Goal: Transaction & Acquisition: Purchase product/service

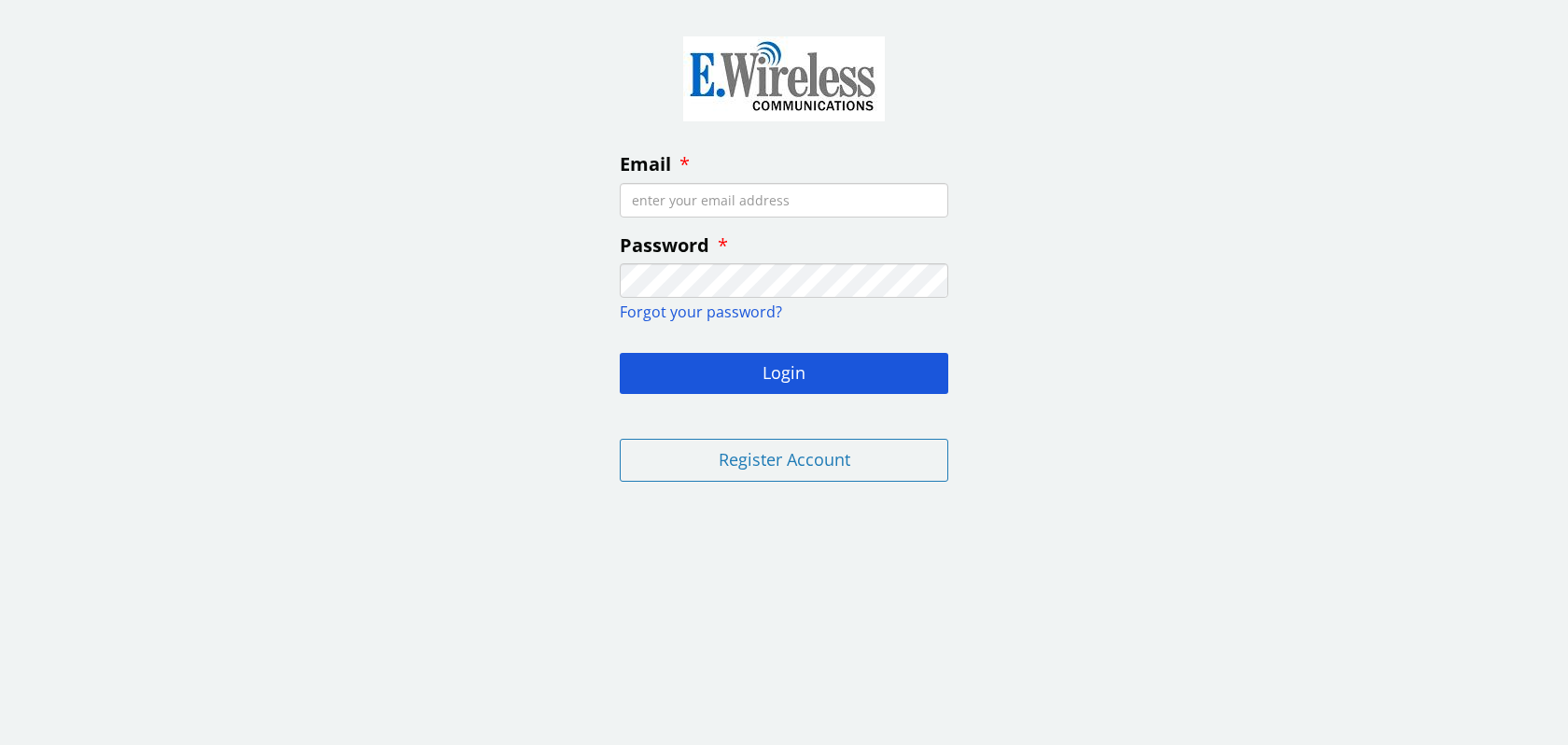
type input "[PERSON_NAME][EMAIL_ADDRESS][DOMAIN_NAME]"
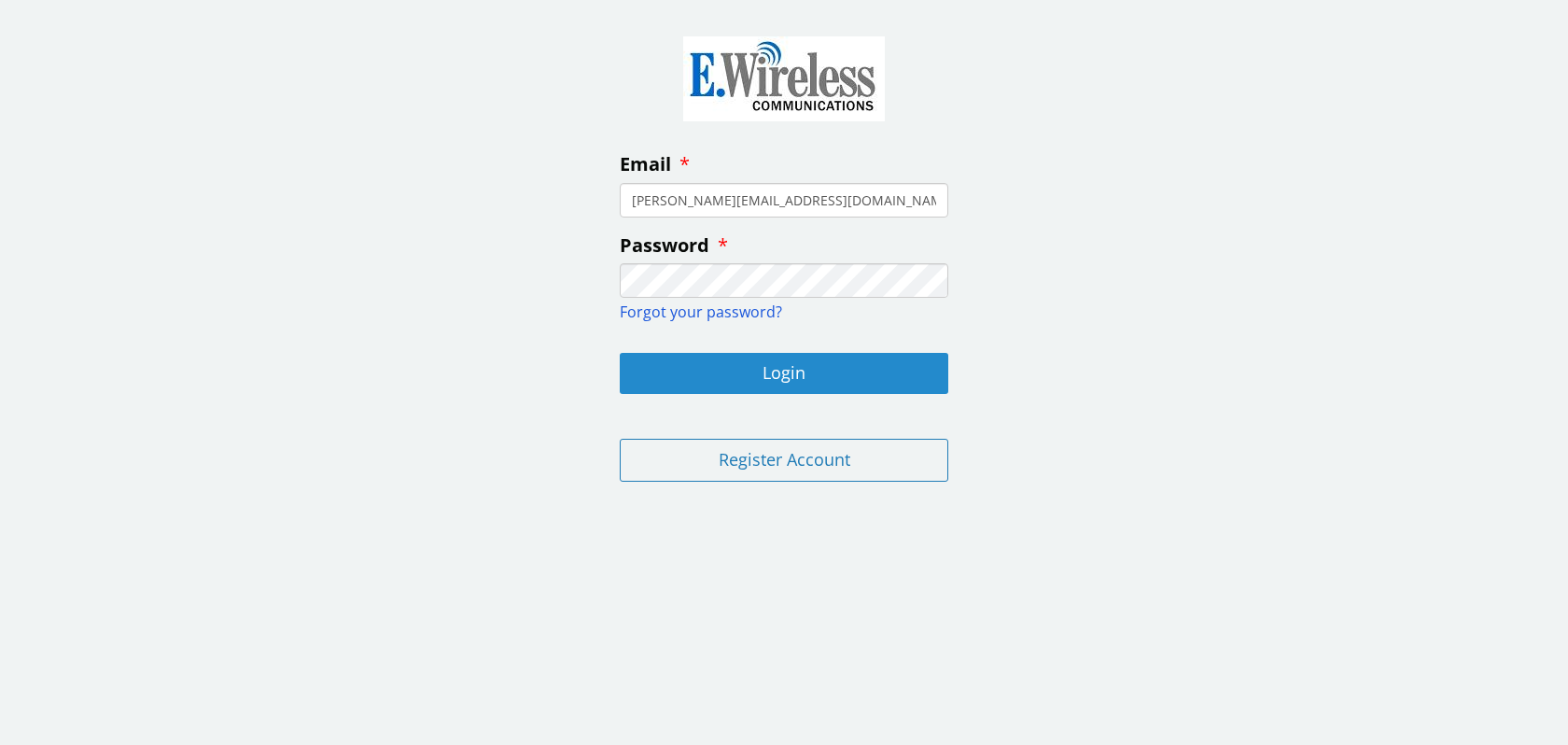
click at [825, 378] on button "Login" at bounding box center [784, 373] width 329 height 41
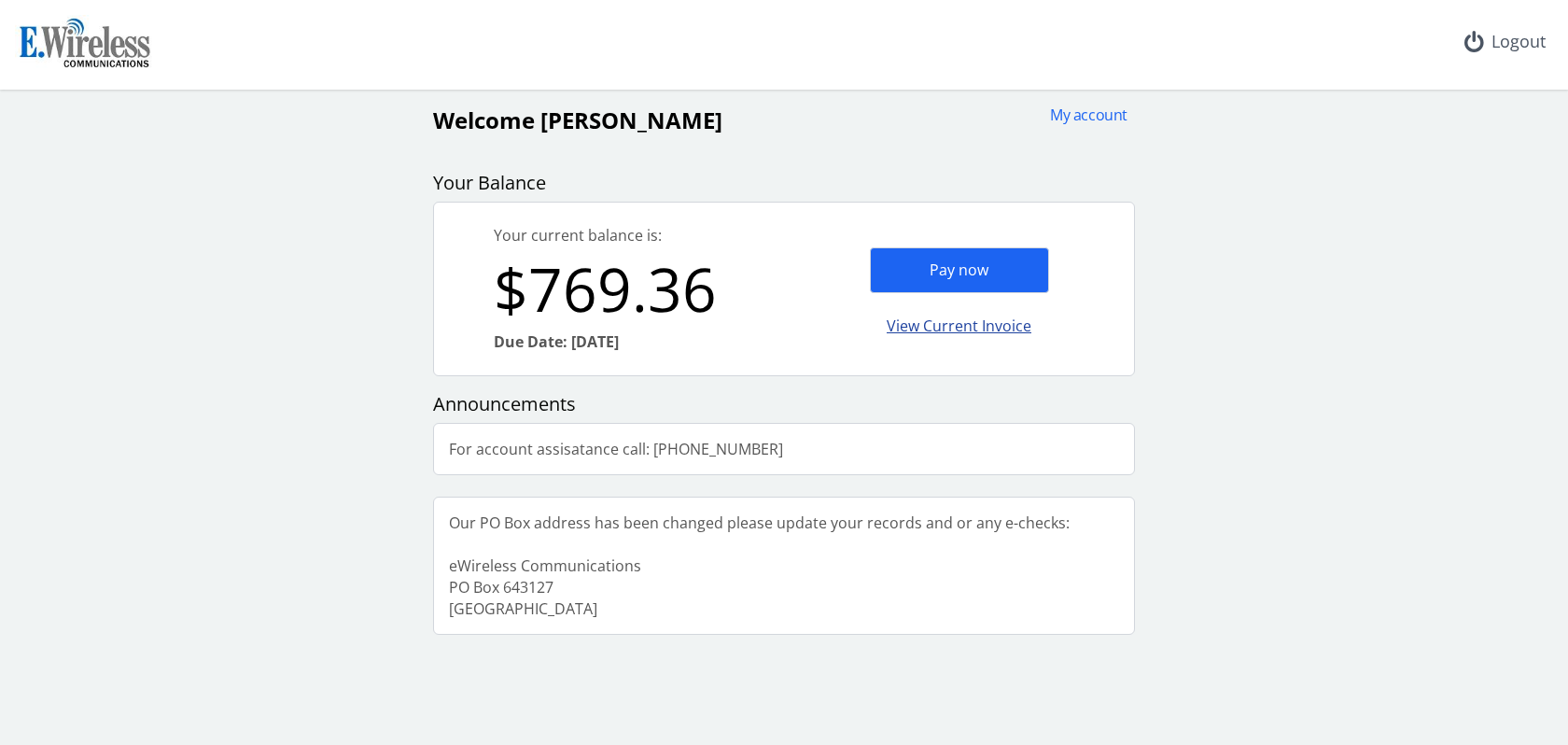
click at [948, 325] on div "View Current Invoice" at bounding box center [959, 326] width 179 height 44
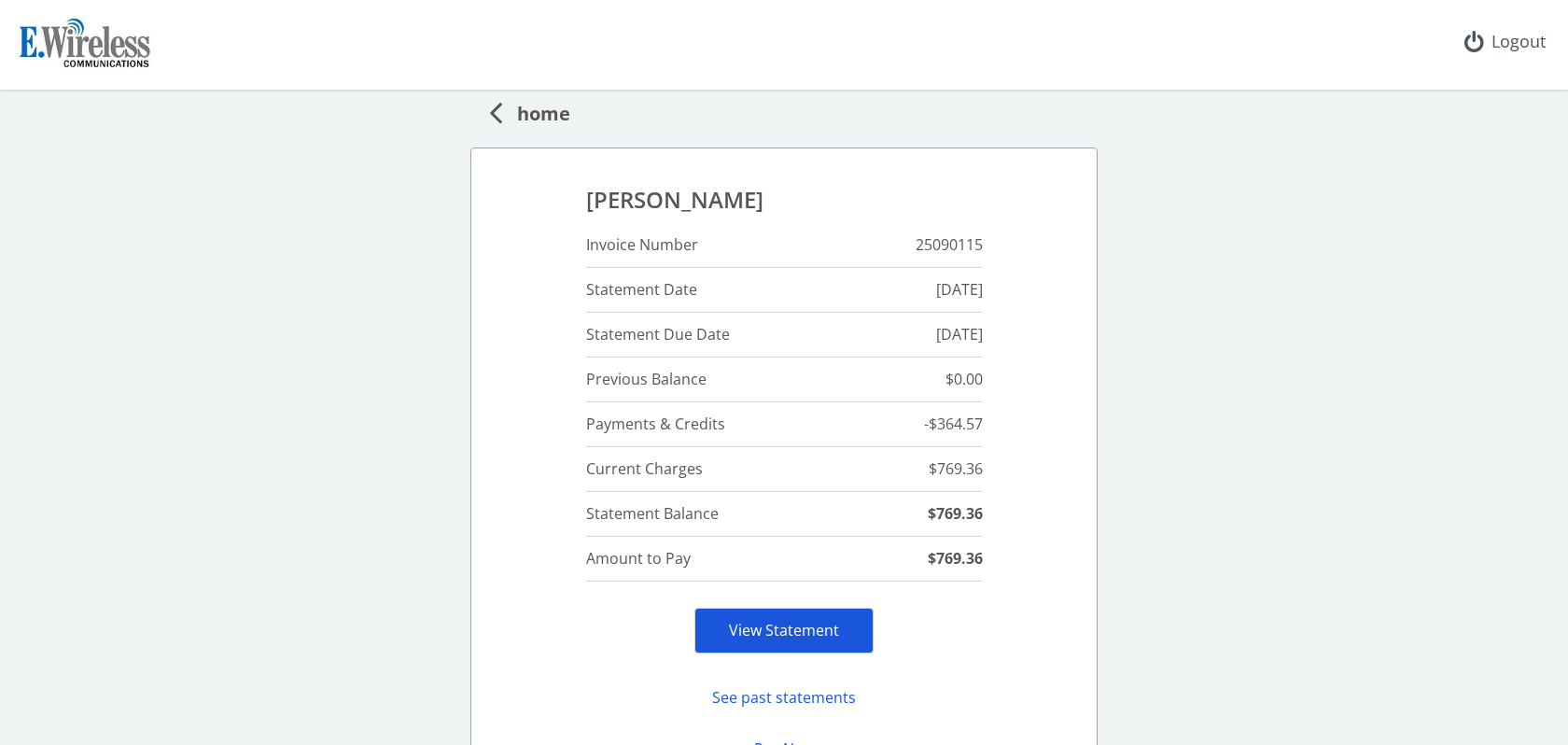
click at [755, 641] on div "View Statement" at bounding box center [784, 630] width 179 height 46
click at [759, 633] on link "View Statement" at bounding box center [784, 629] width 110 height 21
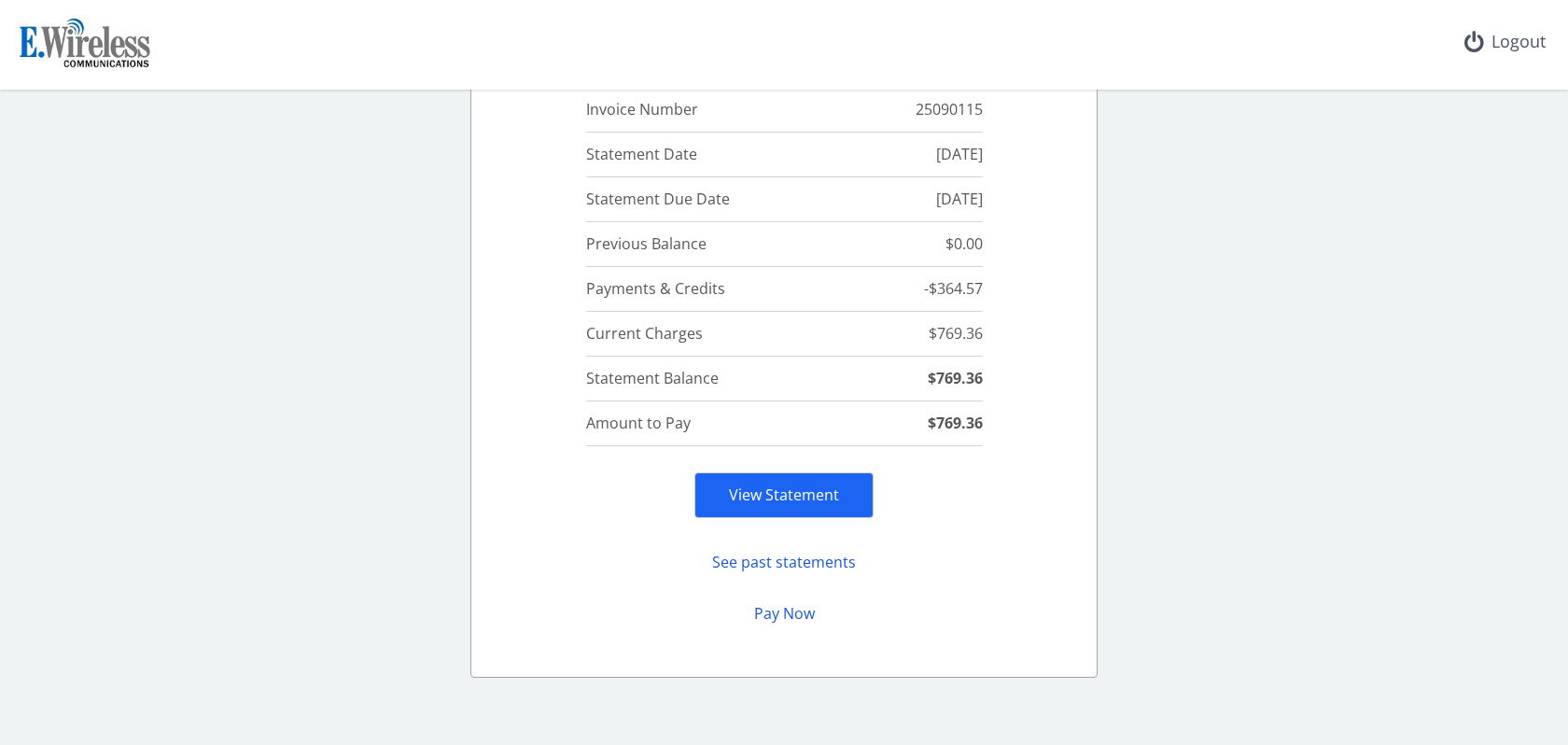
scroll to position [140, 0]
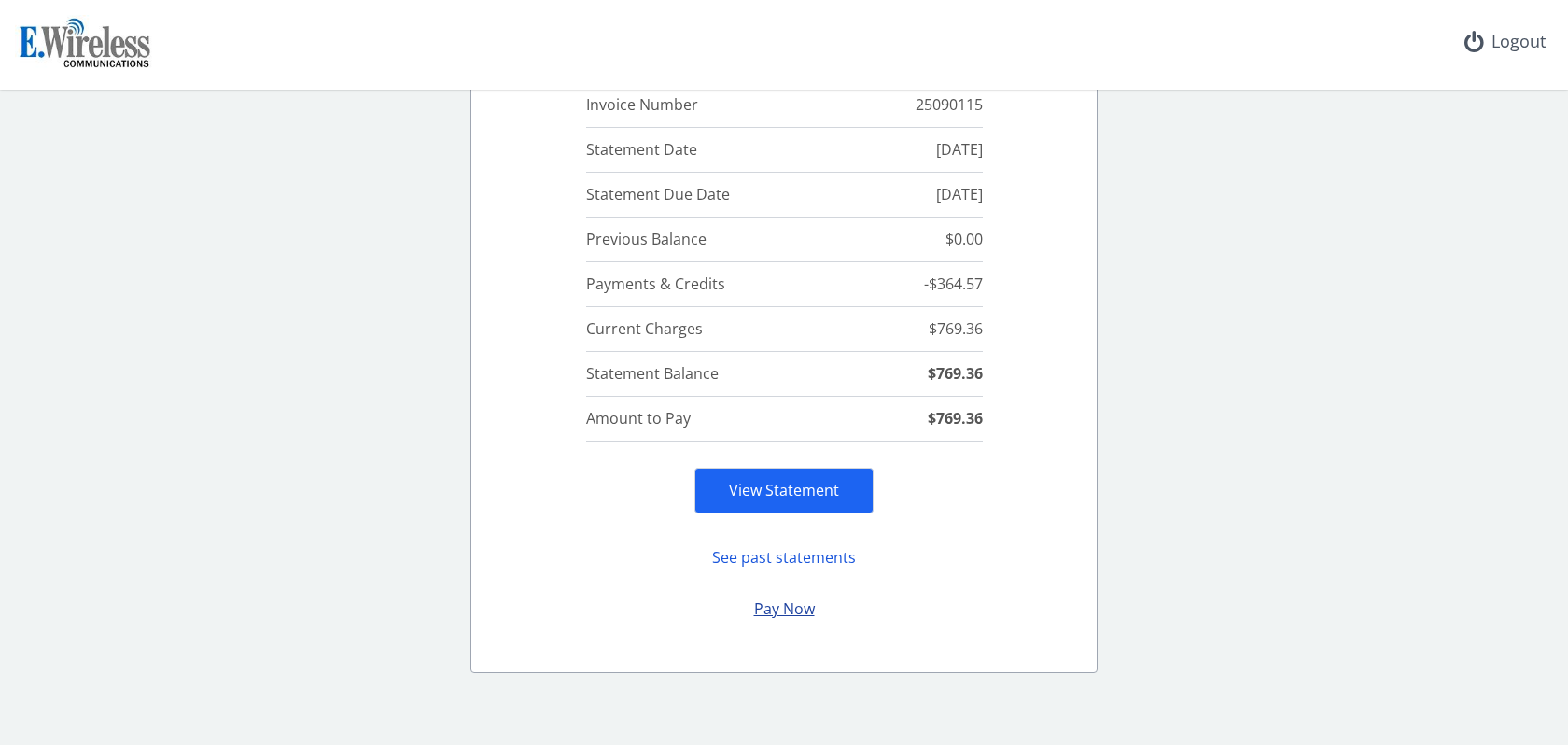
click at [758, 605] on button "Pay Now" at bounding box center [784, 608] width 179 height 37
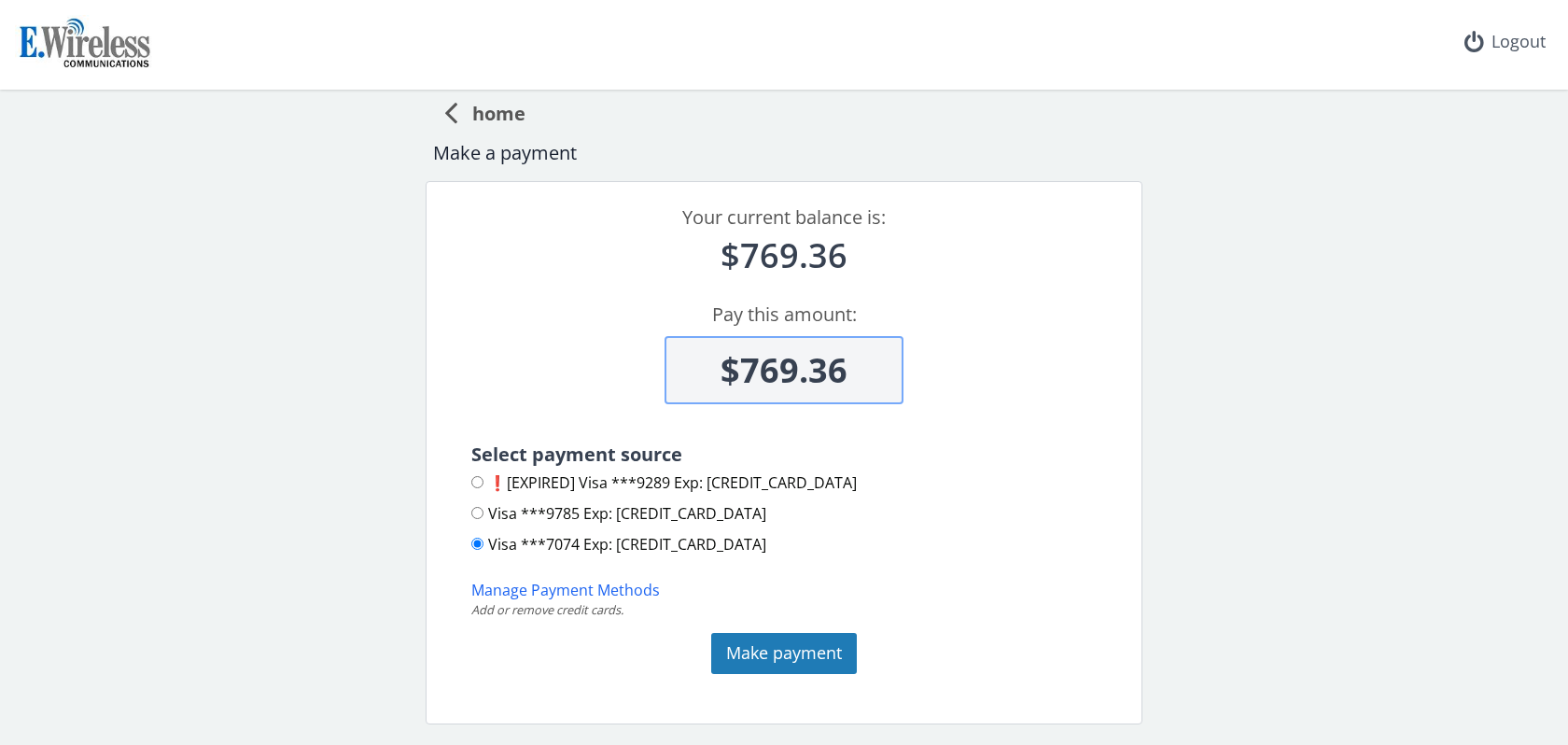
drag, startPoint x: 850, startPoint y: 368, endPoint x: 731, endPoint y: 371, distance: 119.0
click at [731, 371] on input "$769.36" at bounding box center [784, 370] width 239 height 68
click at [780, 640] on button "Make payment" at bounding box center [784, 652] width 146 height 41
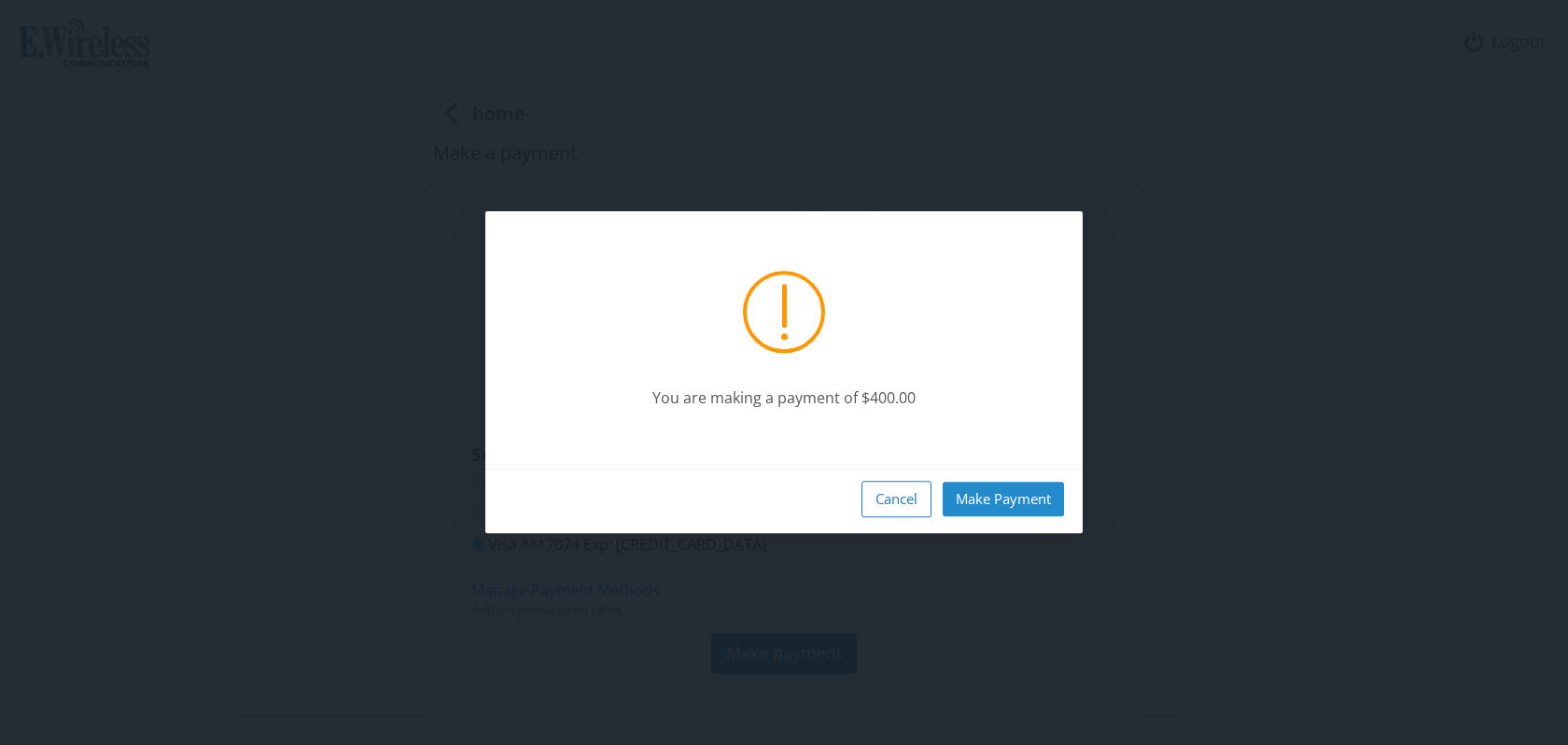
click at [1007, 498] on button "Make Payment" at bounding box center [1004, 499] width 122 height 35
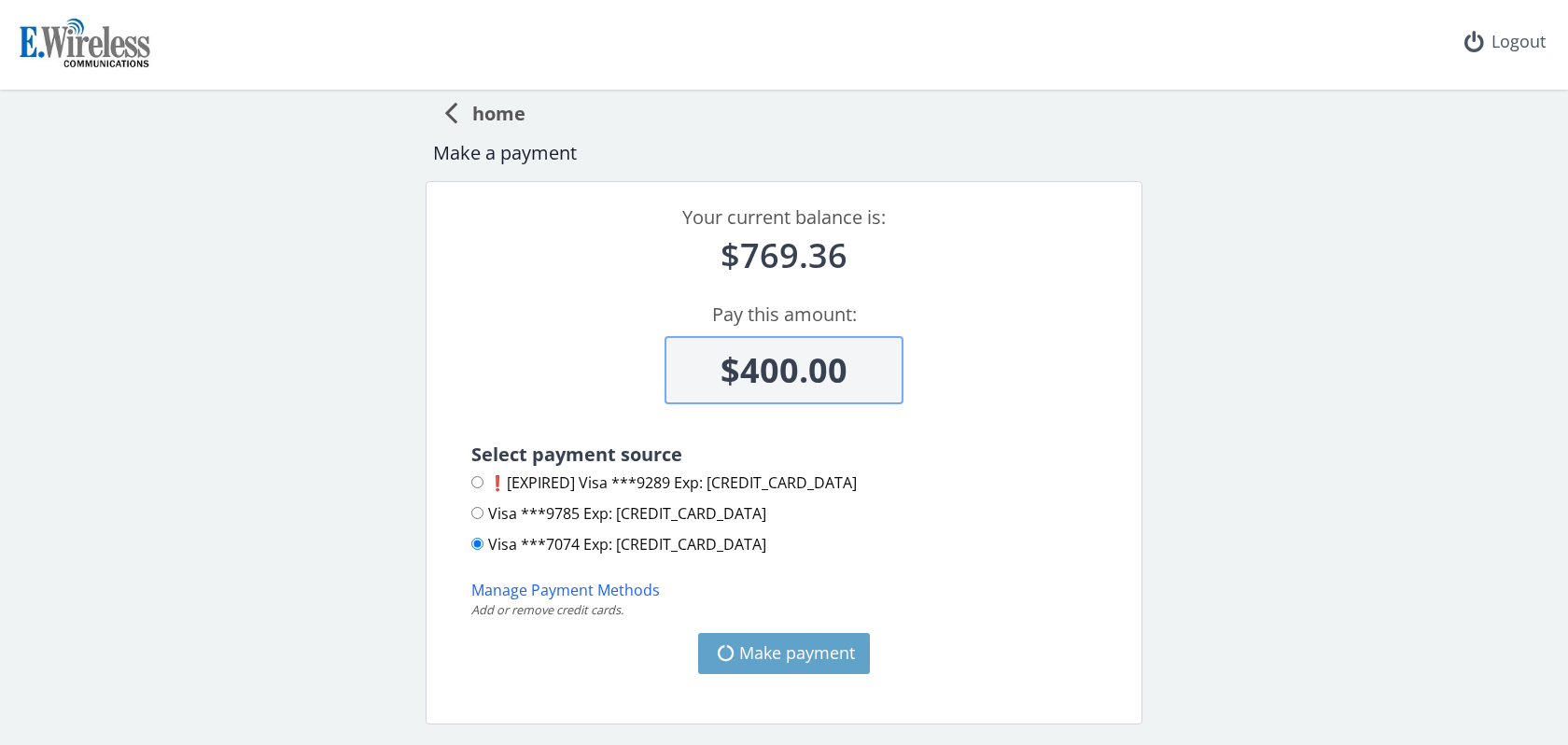
type input "$369.36"
